Goal: Check status: Check status

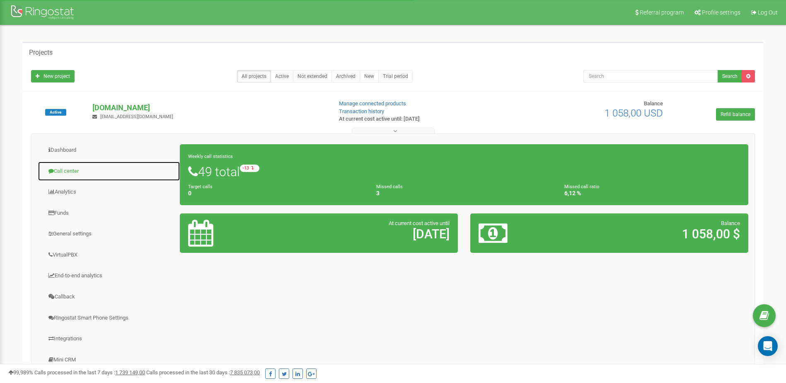
click at [65, 172] on link "Call center" at bounding box center [109, 171] width 143 height 20
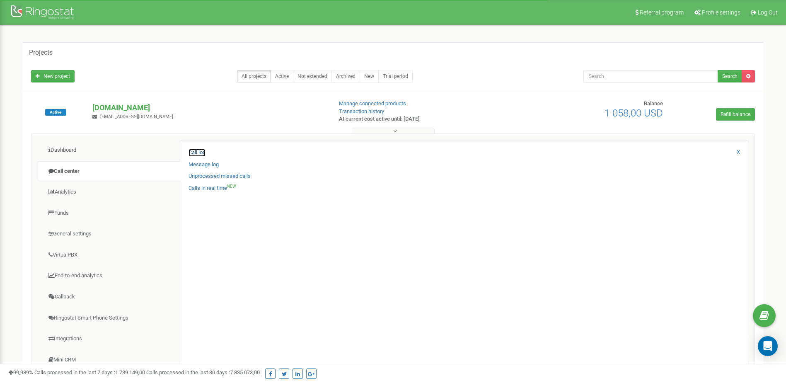
click at [201, 153] on link "Call log" at bounding box center [197, 153] width 17 height 8
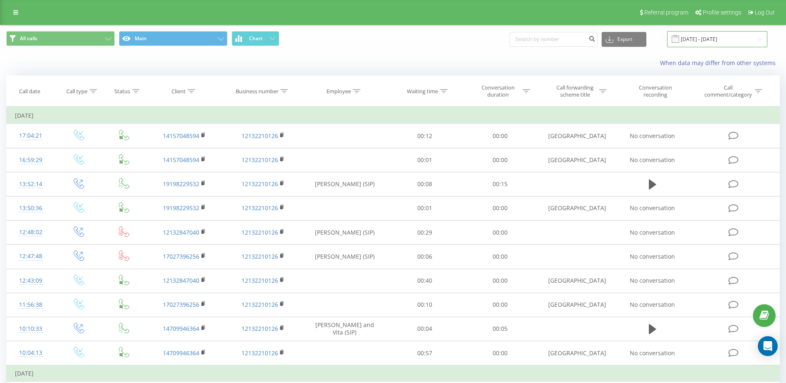
click at [721, 40] on input "19.08.2025 - 19.09.2025" at bounding box center [717, 39] width 100 height 16
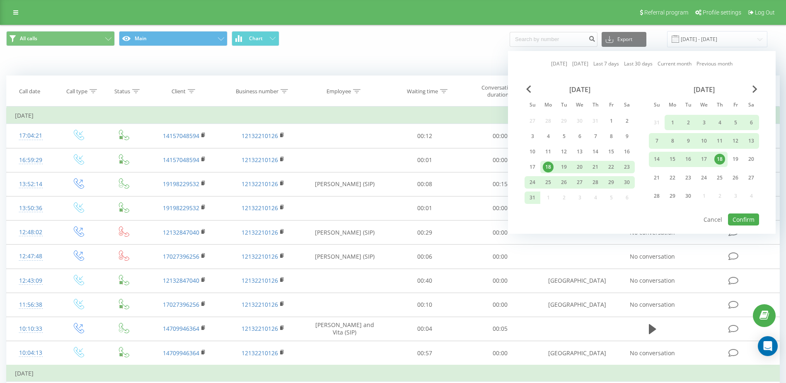
click at [555, 64] on link "Today" at bounding box center [559, 64] width 16 height 8
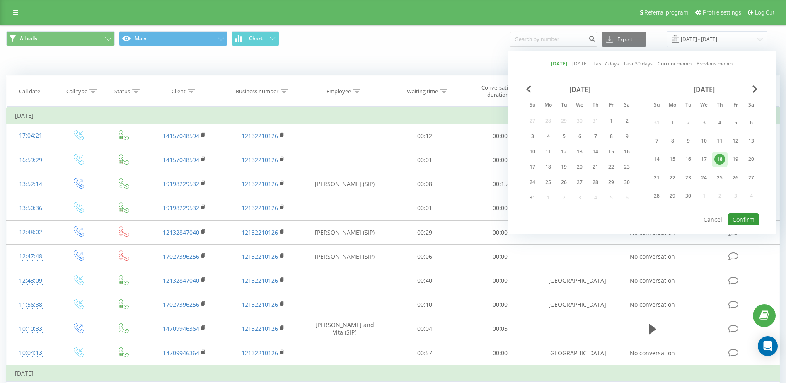
click at [744, 218] on button "Confirm" at bounding box center [743, 219] width 31 height 12
type input "19.09.2025 - 19.09.2025"
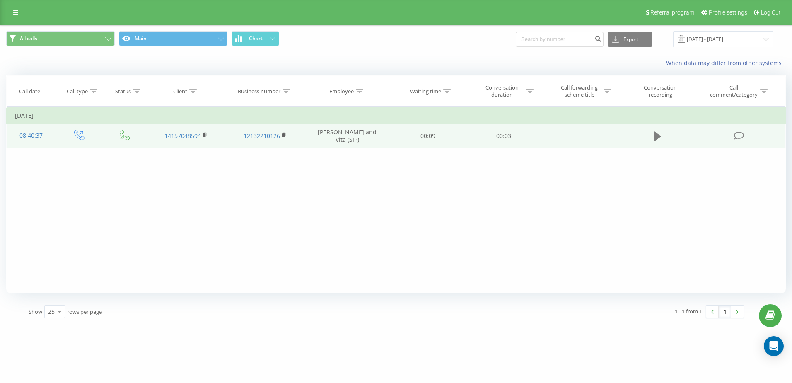
click at [658, 135] on icon at bounding box center [657, 136] width 7 height 10
